Goal: Task Accomplishment & Management: Use online tool/utility

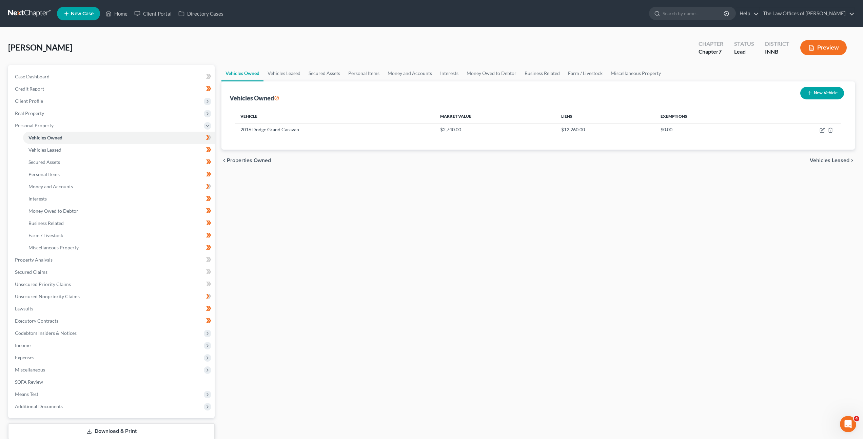
click at [630, 193] on div "Vehicles Owned Vehicles Leased Secured Assets Personal Items Money and Accounts…" at bounding box center [538, 261] width 641 height 392
click at [30, 12] on link at bounding box center [29, 13] width 43 height 12
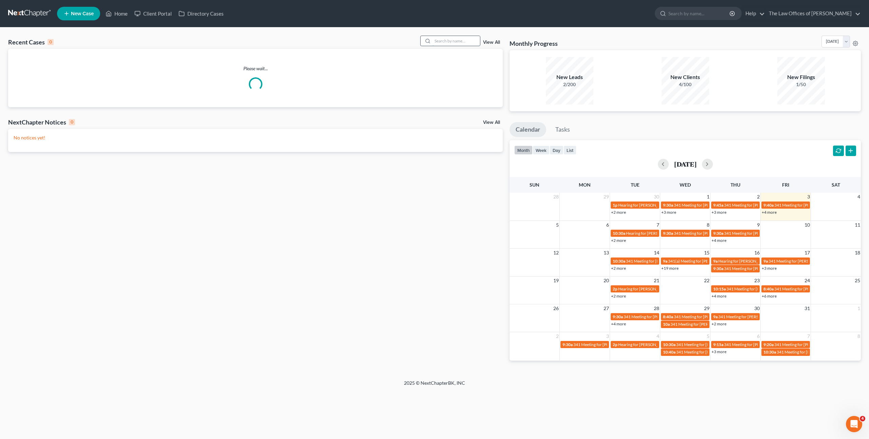
drag, startPoint x: 445, startPoint y: 37, endPoint x: 438, endPoint y: 32, distance: 8.5
click at [444, 35] on div "Recent Cases 0 View All Please wait... NextChapter Notices 0 View All No notice…" at bounding box center [434, 203] width 869 height 352
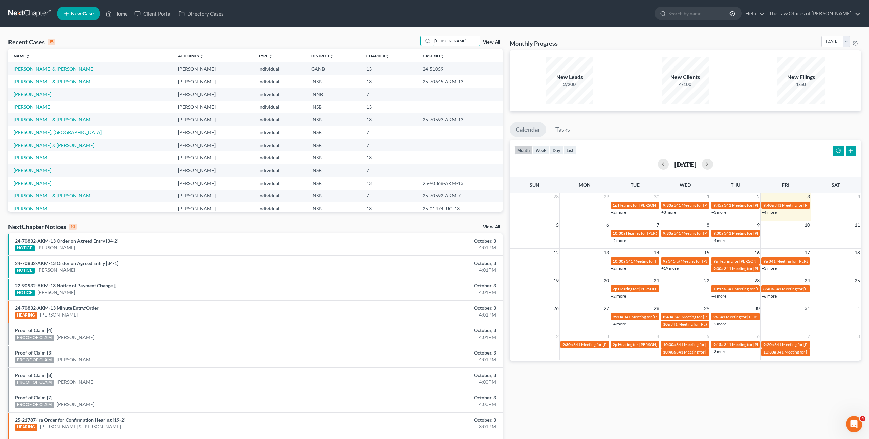
type input "[PERSON_NAME]"
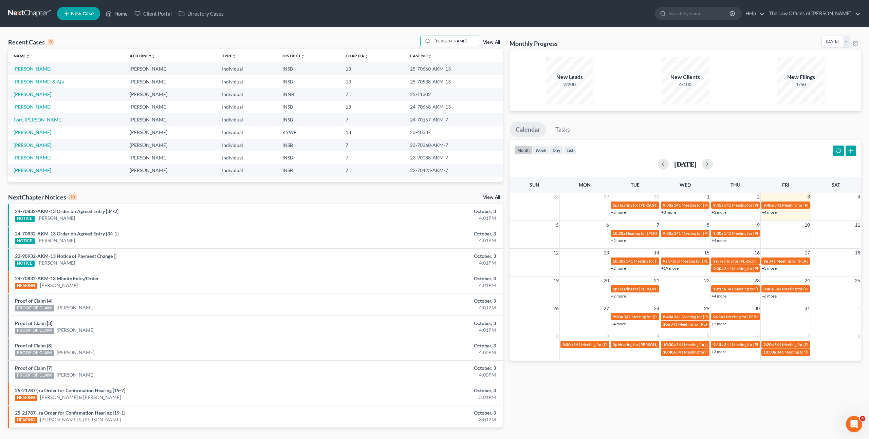
click at [29, 70] on link "[PERSON_NAME]" at bounding box center [33, 69] width 38 height 6
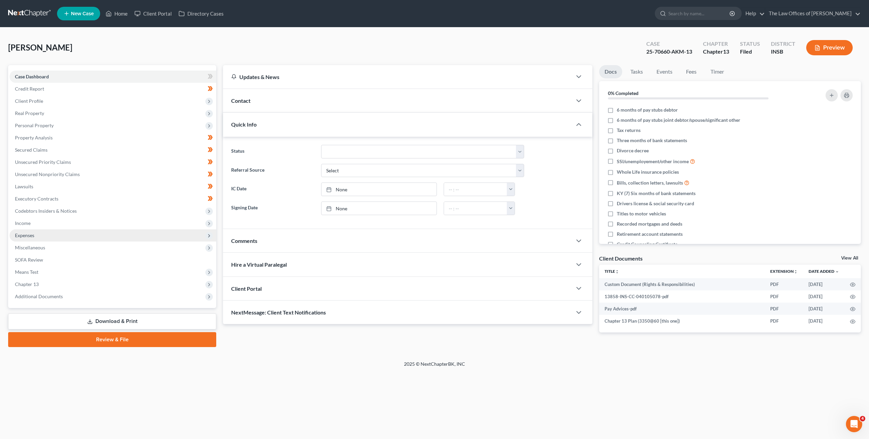
click at [129, 234] on span "Expenses" at bounding box center [113, 235] width 207 height 12
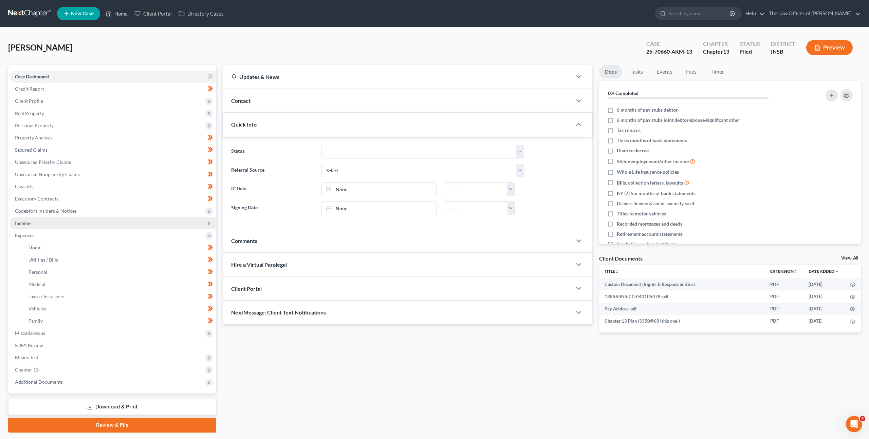
click at [126, 219] on span "Income" at bounding box center [113, 223] width 207 height 12
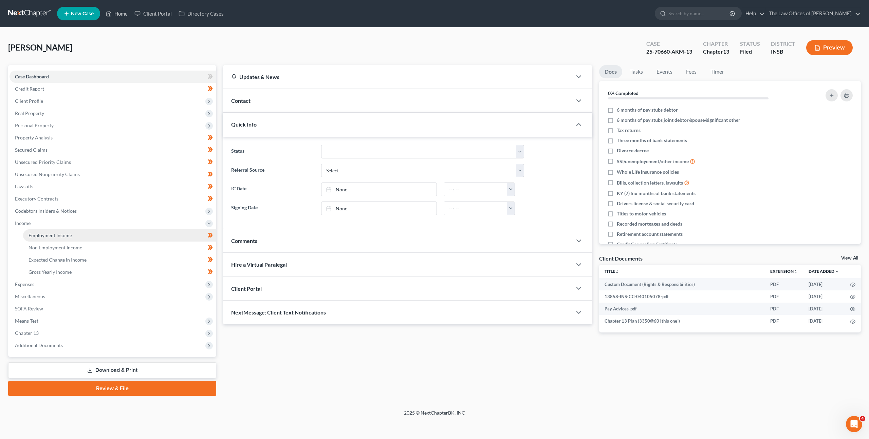
click at [122, 231] on link "Employment Income" at bounding box center [119, 235] width 193 height 12
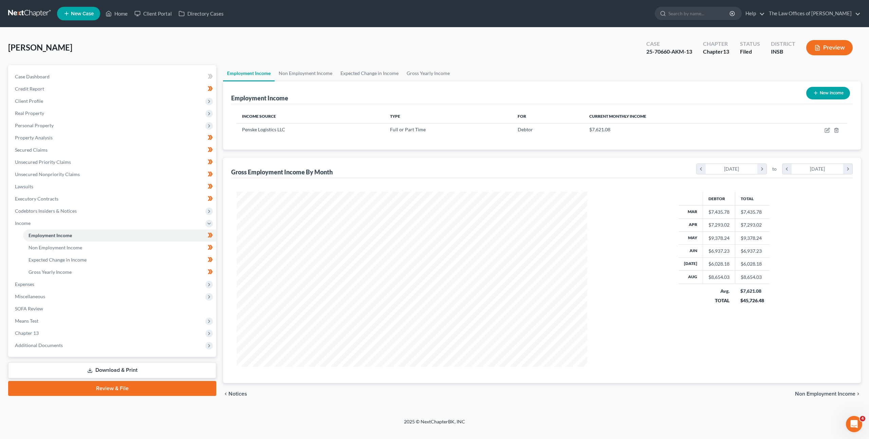
scroll to position [175, 364]
click at [461, 171] on div "Gross Employment Income By Month chevron_left [DATE] chevron_right to chevron_l…" at bounding box center [541, 168] width 621 height 20
click at [41, 285] on span "Expenses" at bounding box center [113, 284] width 207 height 12
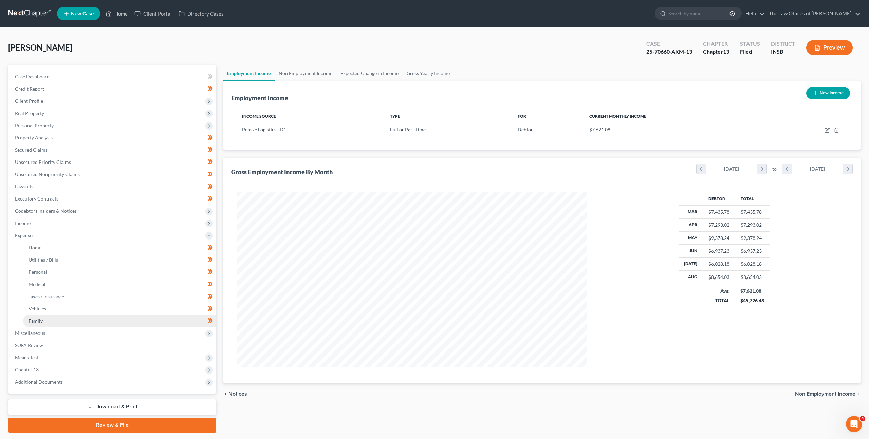
click at [68, 319] on link "Family" at bounding box center [119, 321] width 193 height 12
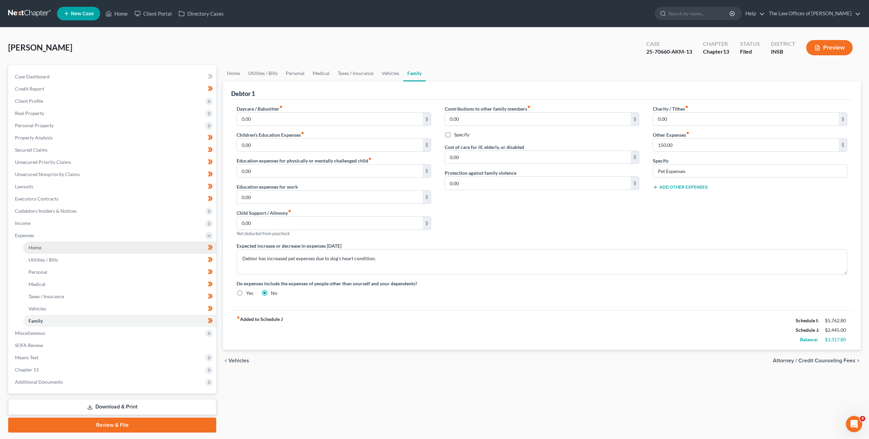
drag, startPoint x: 188, startPoint y: 250, endPoint x: 180, endPoint y: 253, distance: 9.1
click at [188, 250] on link "Home" at bounding box center [119, 248] width 193 height 12
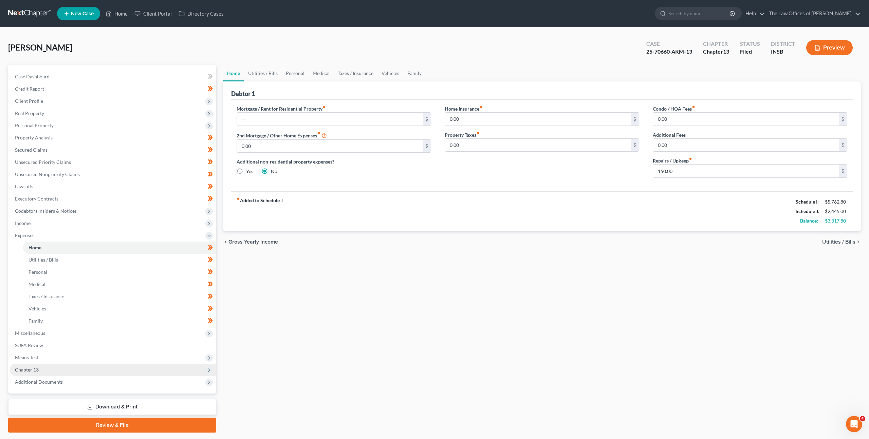
click at [102, 371] on span "Chapter 13" at bounding box center [113, 370] width 207 height 12
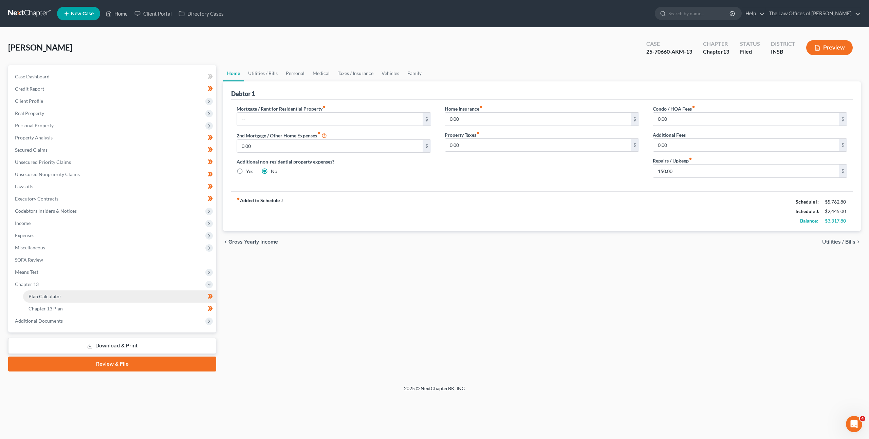
click at [117, 299] on link "Plan Calculator" at bounding box center [119, 296] width 193 height 12
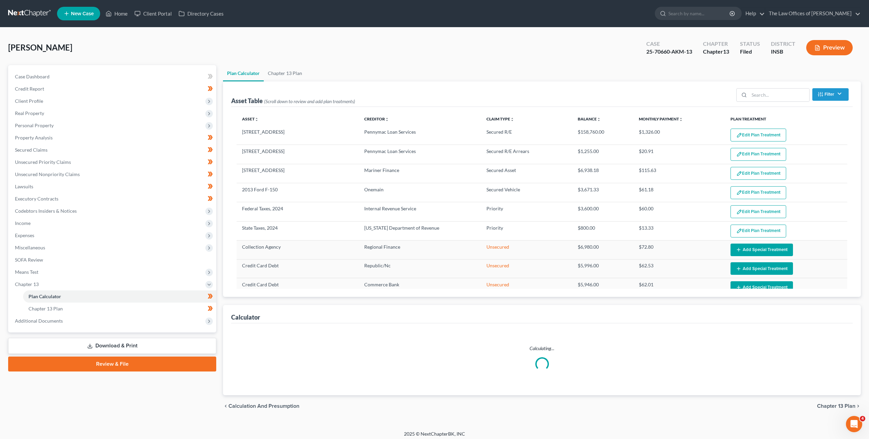
select select "59"
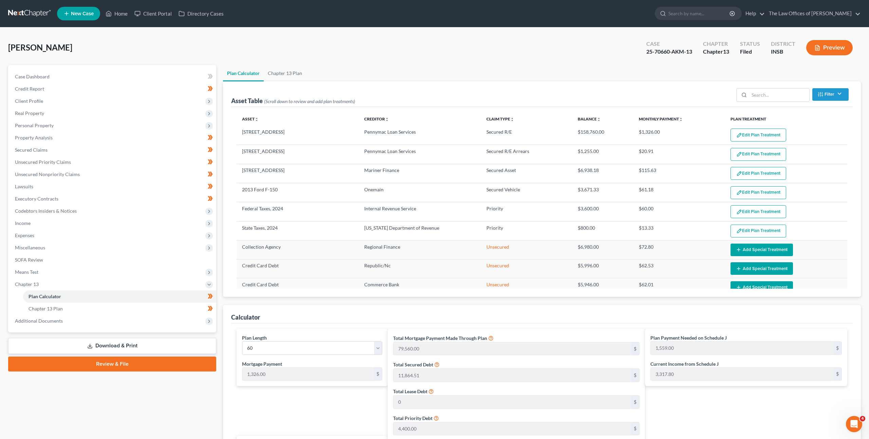
click at [299, 81] on div "Asset Table (Scroll down to review and add plan treatments) Filter Claim Type F…" at bounding box center [541, 93] width 621 height 25
click at [292, 68] on link "Chapter 13 Plan" at bounding box center [285, 73] width 42 height 16
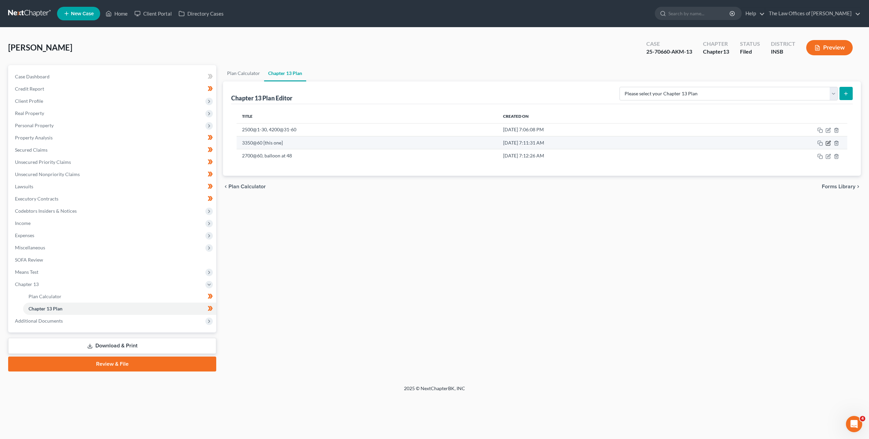
click at [827, 142] on icon "button" at bounding box center [827, 142] width 5 height 5
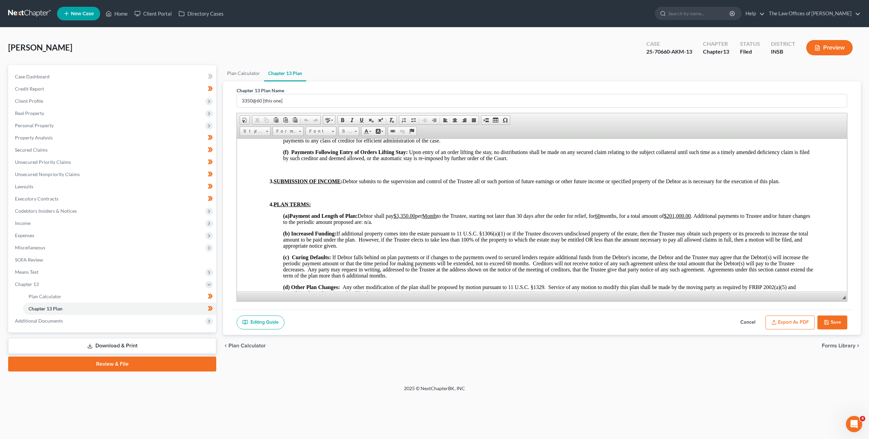
scroll to position [381, 0]
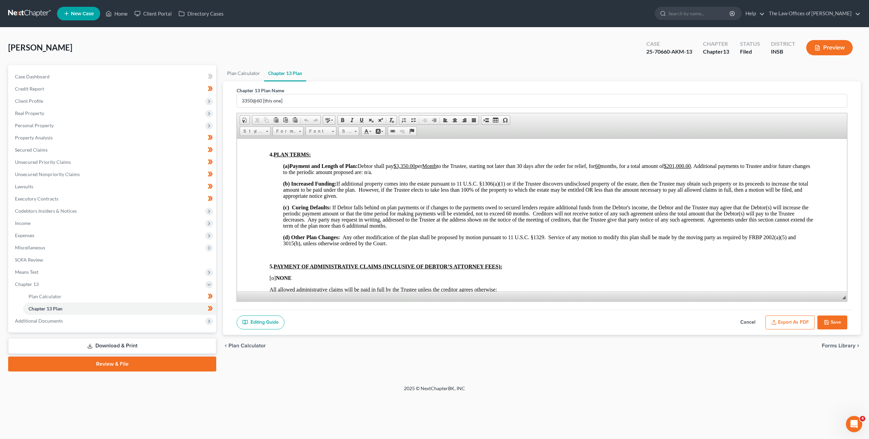
click at [503, 327] on div "Editing Guide Cancel Export as PDF Save" at bounding box center [541, 322] width 621 height 25
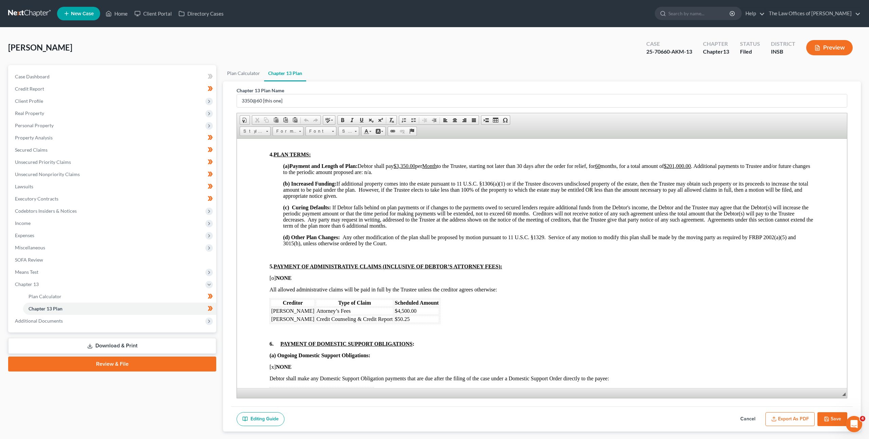
drag, startPoint x: 843, startPoint y: 298, endPoint x: 827, endPoint y: 395, distance: 98.1
click at [827, 395] on span "◢ Elements path" at bounding box center [542, 393] width 610 height 10
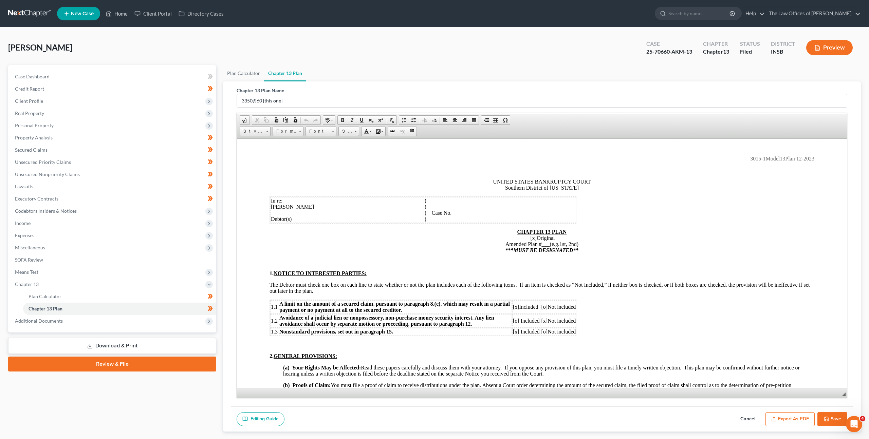
scroll to position [0, 0]
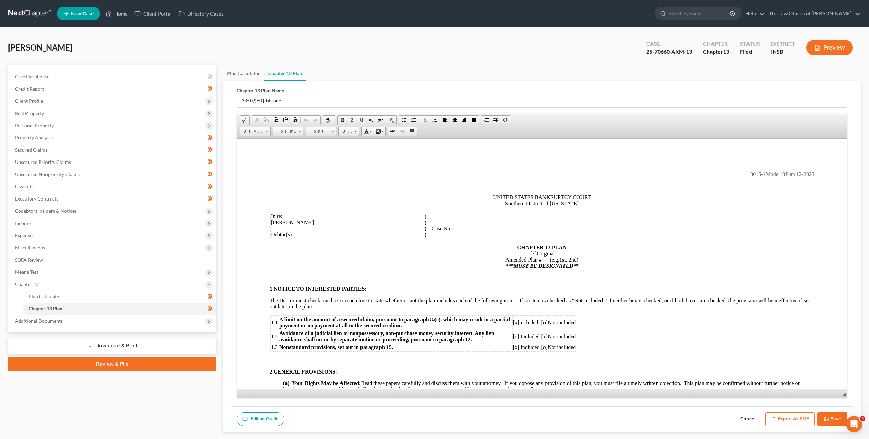
click at [569, 73] on ul "Plan Calculator Chapter 13 Plan" at bounding box center [542, 73] width 638 height 16
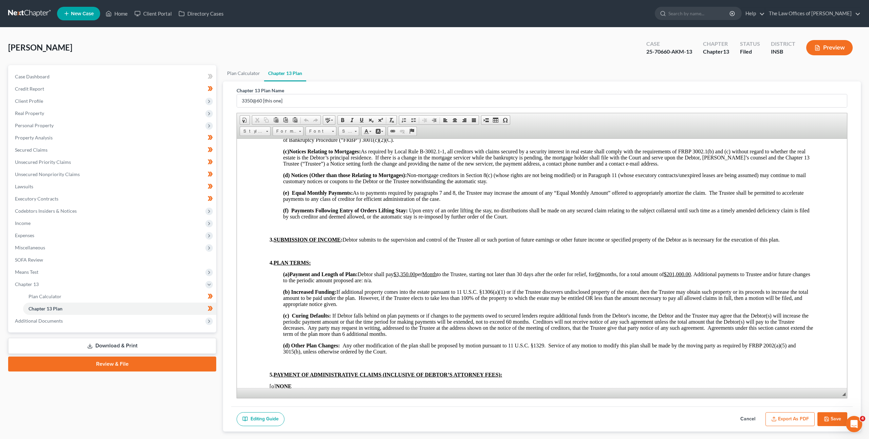
scroll to position [274, 0]
